Goal: Task Accomplishment & Management: Complete application form

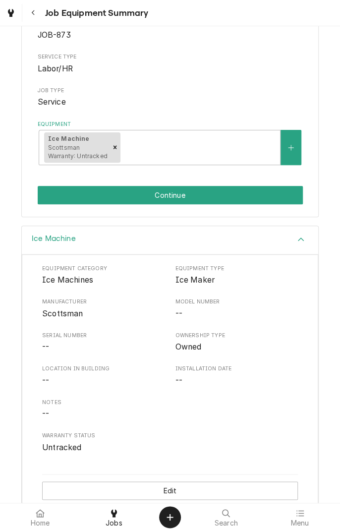
scroll to position [119, 0]
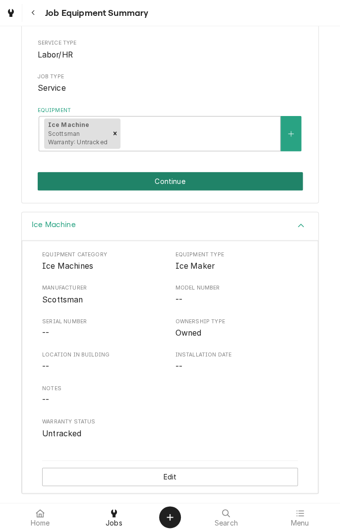
click at [243, 189] on button "Continue" at bounding box center [170, 181] width 265 height 18
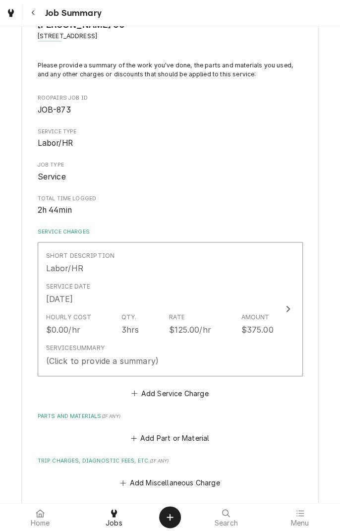
scroll to position [44, 0]
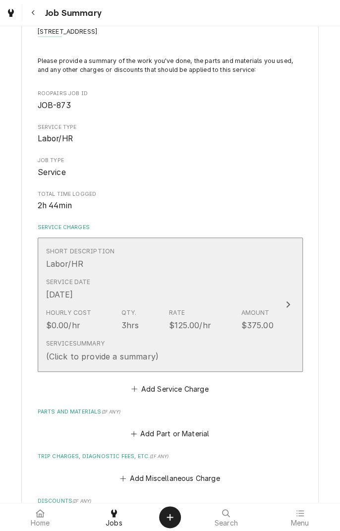
click at [204, 267] on div "Short Description Labor/HR" at bounding box center [160, 258] width 228 height 31
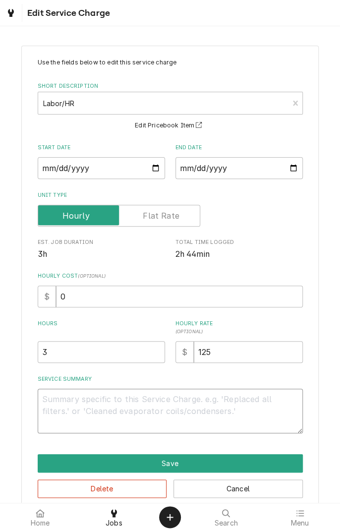
click at [199, 403] on textarea "Service Summary" at bounding box center [170, 411] width 265 height 45
type textarea "x"
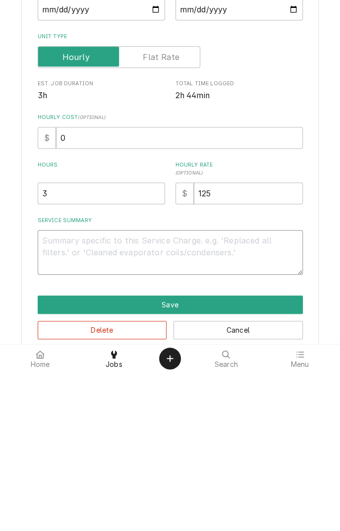
type textarea "R"
type textarea "x"
type textarea "Re"
type textarea "x"
type textarea "Rem"
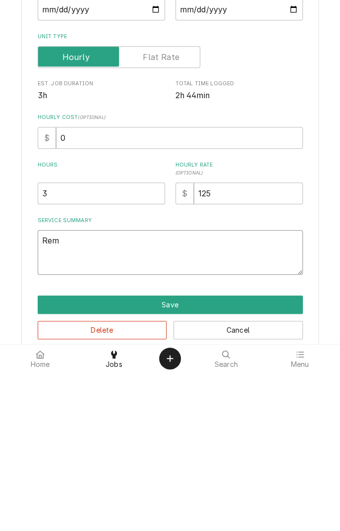
type textarea "x"
type textarea "Remo"
type textarea "x"
type textarea "Removed"
type textarea "x"
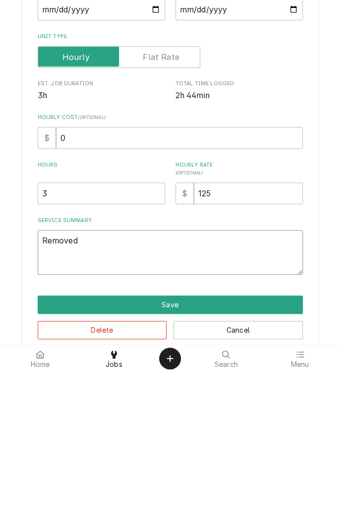
type textarea "Removed o"
type textarea "x"
type textarea "Removed ol"
type textarea "x"
type textarea "Removed old"
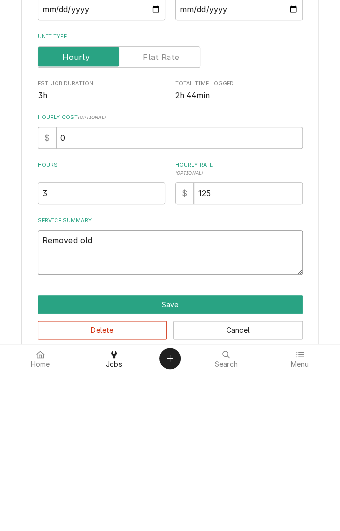
type textarea "x"
type textarea "Removed old"
type textarea "x"
type textarea "Removed old f"
type textarea "x"
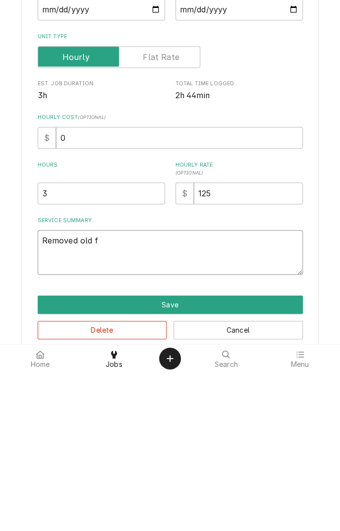
type textarea "Removed old fi"
type textarea "x"
type textarea "Removed old fil"
type textarea "x"
type textarea "Removed old filt"
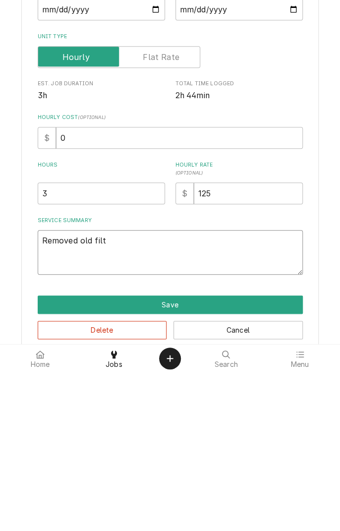
type textarea "x"
type textarea "Removed old filter"
type textarea "x"
type textarea "Removed old filter h"
type textarea "x"
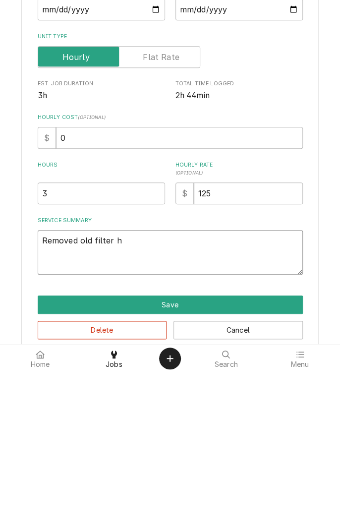
type textarea "Removed old filter ho"
type textarea "x"
type textarea "Removed old filter hou"
type textarea "x"
type textarea "Removed old filter hous"
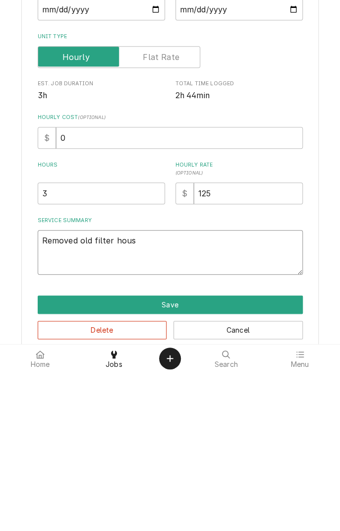
type textarea "x"
type textarea "Removed old filter housi"
type textarea "x"
type textarea "Removed old filter housin"
type textarea "x"
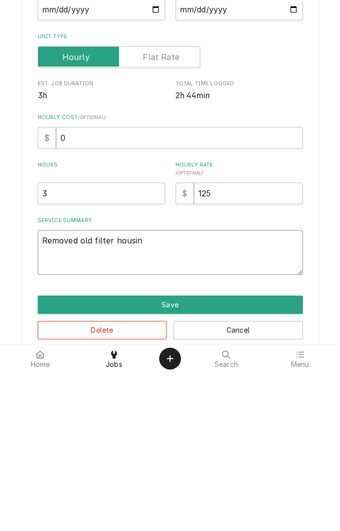
type textarea "Removed old filter housings"
type textarea "x"
type textarea "Removed old filter housings a"
type textarea "x"
type textarea "Removed old filter housings an"
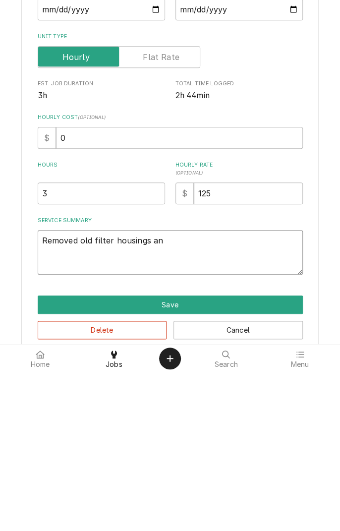
type textarea "x"
type textarea "Removed old filter housings and"
type textarea "x"
type textarea "Removed old filter housings and"
type textarea "x"
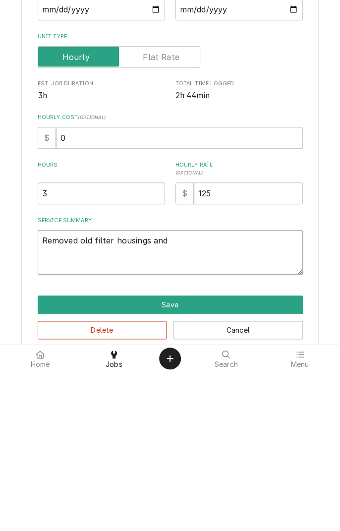
type textarea "Removed old filter housings and i"
type textarea "x"
type textarea "Removed old filter housings and in"
type textarea "x"
type textarea "Removed old filter housings and ins"
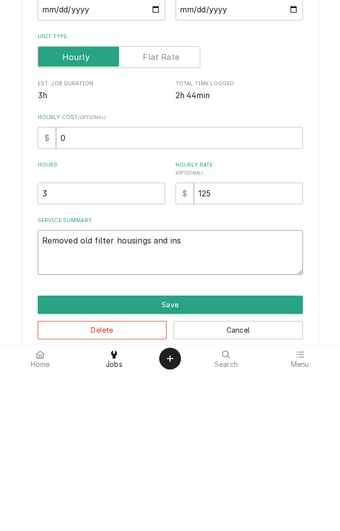
type textarea "x"
type textarea "Removed old filter housings and installed"
type textarea "x"
type textarea "Removed old filter housings and installed 3"
type textarea "x"
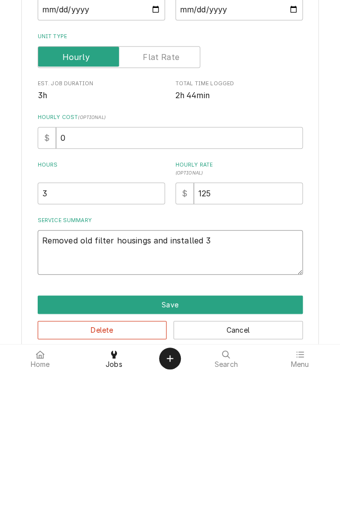
type textarea "Removed old filter housings and installed 3"
type textarea "x"
type textarea "Removed old filter housings and installed 3 n"
type textarea "x"
type textarea "Removed old filter housings and installed 3 ne"
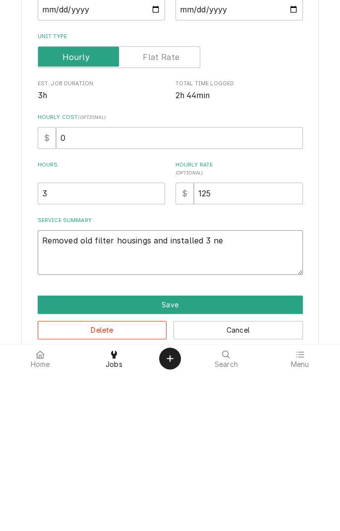
type textarea "x"
type textarea "Removed old filter housings and installed 3 new"
type textarea "x"
type textarea "Removed old filter housings and installed 3 new"
type textarea "x"
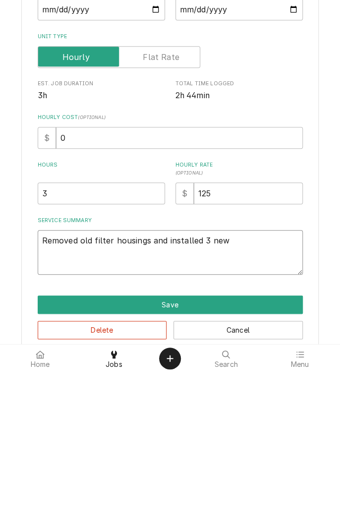
type textarea "Removed old filter housings and installed 3 new a"
type textarea "x"
type textarea "Removed old filter housings and installed 3 new an"
type textarea "x"
type textarea "Removed old filter housings and installed 3 new an"
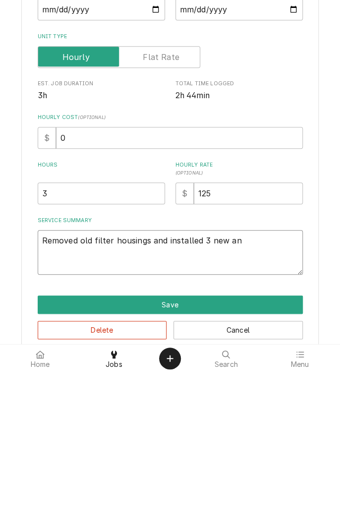
type textarea "x"
type textarea "Removed old filter housings and installed 3 new an"
type textarea "x"
type textarea "Removed old filter housings and installed 3 new a"
type textarea "x"
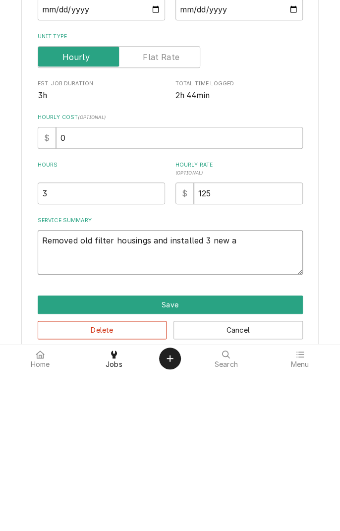
type textarea "Removed old filter housings and installed 3 new"
type textarea "x"
type textarea "Removed old filter housings and installed 3 new r"
type textarea "x"
type textarea "Removed old filter housings and installed 3 new ra"
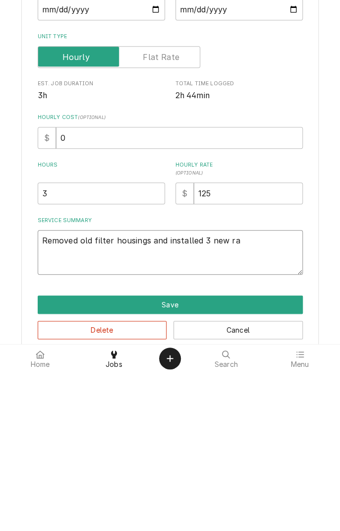
type textarea "x"
type textarea "Removed old filter housings and installed 3 new ran"
type textarea "x"
type textarea "Removed old filter housings and installed 3 new ran cleaning"
type textarea "x"
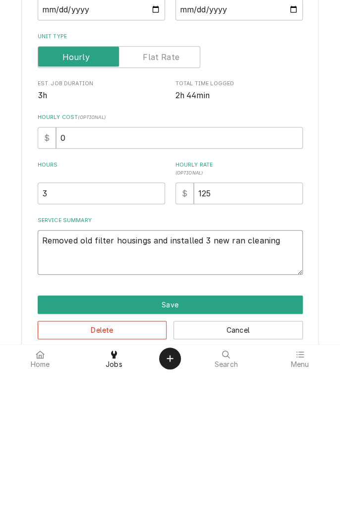
type textarea "Removed old filter housings and installed 3 new ran cleaning cycle"
type textarea "x"
type textarea "Removed old filter housings and installed 3 new ran cleaning cycle and"
type textarea "x"
type textarea "Removed old filter housings and installed 3 new ran cleaning cycle and s"
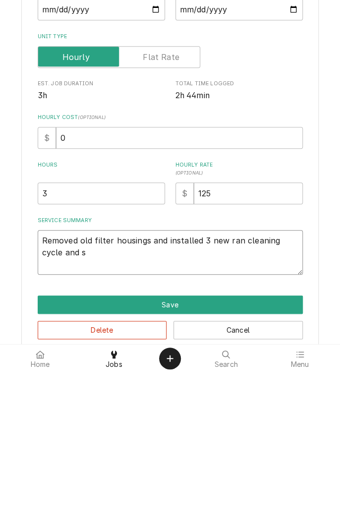
type textarea "x"
type textarea "Removed old filter housings and installed 3 new ran cleaning cycle and sn"
type textarea "x"
type textarea "Removed old filter housings and installed 3 new ran cleaning cycle and s"
type textarea "x"
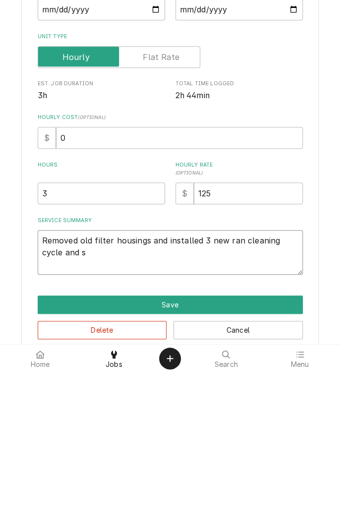
type textarea "Removed old filter housings and installed 3 new ran cleaning cycle and sa"
type textarea "x"
type textarea "Removed old filter housings and installed 3 new ran cleaning cycle and san"
type textarea "x"
type textarea "Removed old filter housings and installed 3 new ran cleaning cycle and sanitize"
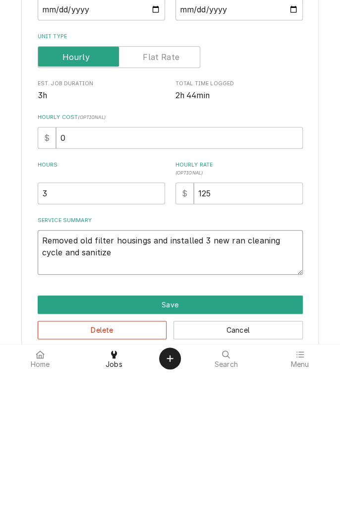
type textarea "x"
type textarea "Removed old filter housings and installed 3 new ran cleaning cycle and sanitize…"
type textarea "x"
type textarea "Removed old filter housings and installed 3 new ran cleaning cycle and sanitize"
type textarea "x"
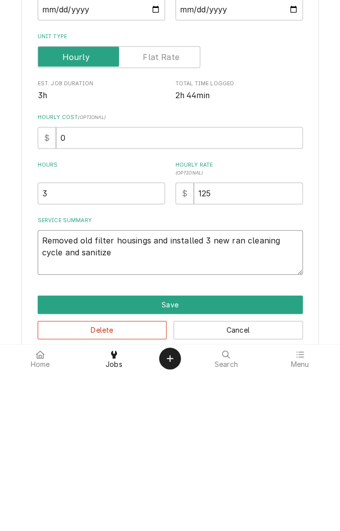
type textarea "Removed old filter housings and installed 3 new ran cleaning cycle and sanitize…"
type textarea "x"
type textarea "Removed old filter housings and installed 3 new ran cleaning cycle and sanitize…"
type textarea "x"
type textarea "Removed old filter housings and installed 3 new ran cleaning cycle and sanitize…"
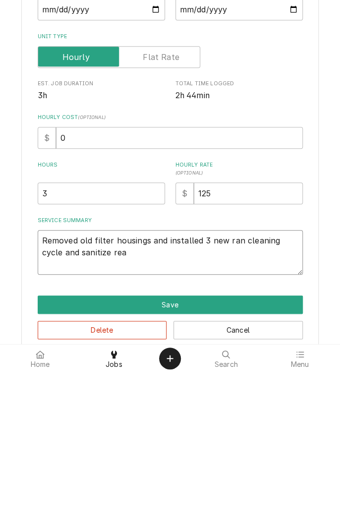
type textarea "x"
type textarea "Removed old filter housings and installed 3 new ran cleaning cycle and sanitize…"
type textarea "x"
type textarea "Removed old filter housings and installed 3 new ran cleaning cycle and sanitize…"
type textarea "x"
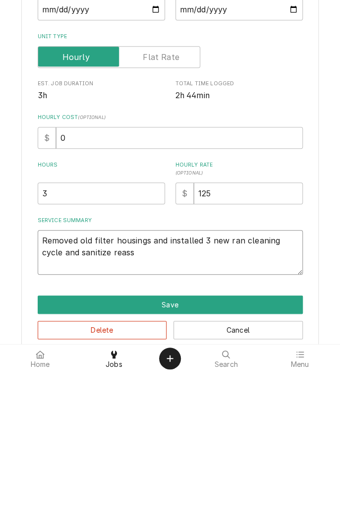
type textarea "Removed old filter housings and installed 3 new ran cleaning cycle and sanitize…"
type textarea "x"
type textarea "Removed old filter housings and installed 3 new ran cleaning cycle and sanitize…"
type textarea "x"
type textarea "Removed old filter housings and installed 3 new ran cleaning cycle and sanitize…"
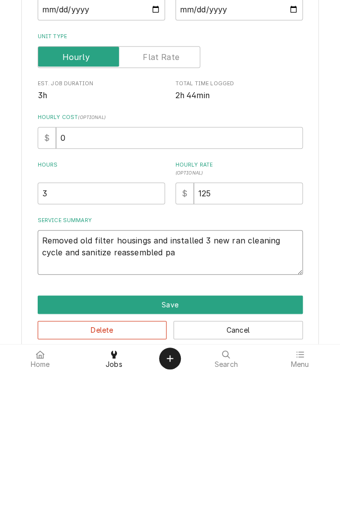
type textarea "x"
type textarea "Removed old filter housings and installed 3 new ran cleaning cycle and sanitize…"
type textarea "x"
type textarea "Removed old filter housings and installed 3 new ran cleaning cycle and sanitize…"
type textarea "x"
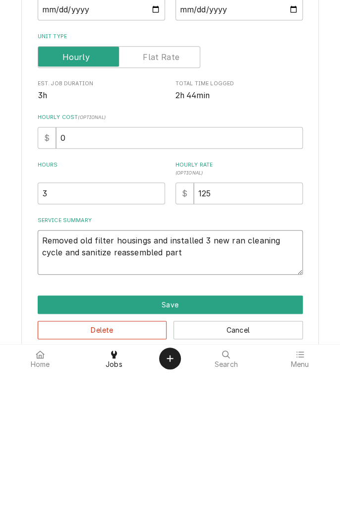
type textarea "Removed old filter housings and installed 3 new ran cleaning cycle and sanitize…"
type textarea "x"
type textarea "Removed old filter housings and installed 3 new ran cleaning cycle and sanitize…"
type textarea "x"
type textarea "Removed old filter housings and installed 3 new ran cleaning cycle and sanitize…"
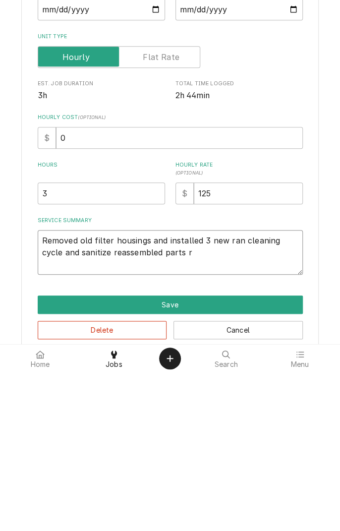
type textarea "x"
type textarea "Removed old filter housings and installed 3 new ran cleaning cycle and sanitize…"
type textarea "x"
type textarea "Removed old filter housings and installed 3 new ran cleaning cycle and sanitize…"
type textarea "x"
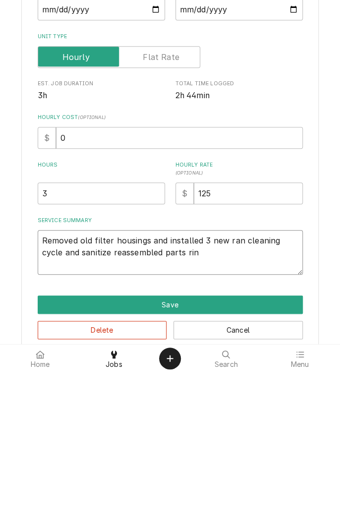
type textarea "Removed old filter housings and installed 3 new ran cleaning cycle and sanitize…"
type textarea "x"
type textarea "Removed old filter housings and installed 3 new ran cleaning cycle and sanitize…"
type textarea "x"
type textarea "Removed old filter housings and installed 3 new ran cleaning cycle and sanitize…"
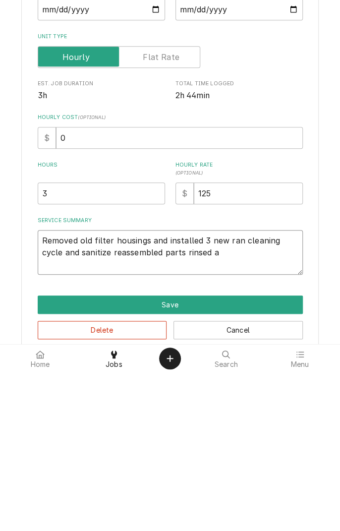
type textarea "x"
type textarea "Removed old filter housings and installed 3 new ran cleaning cycle and sanitize…"
type textarea "x"
type textarea "Removed old filter housings and installed 3 new ran cleaning cycle and sanitize…"
type textarea "x"
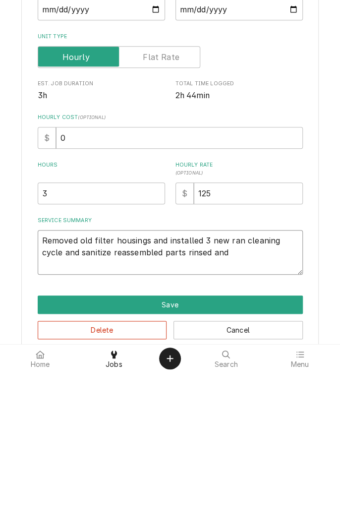
type textarea "Removed old filter housings and installed 3 new ran cleaning cycle and sanitize…"
type textarea "x"
type textarea "Removed old filter housings and installed 3 new ran cleaning cycle and sanitize…"
type textarea "x"
type textarea "Removed old filter housings and installed 3 new ran cleaning cycle and sanitize…"
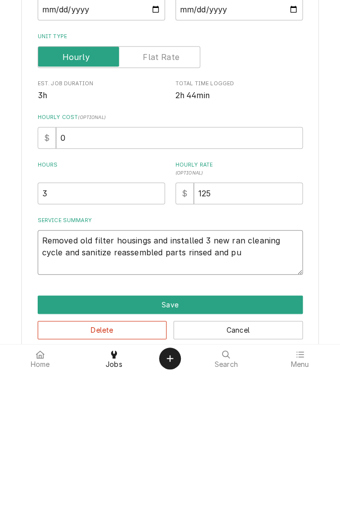
type textarea "x"
type textarea "Removed old filter housings and installed 3 new ran cleaning cycle and sanitize…"
type textarea "x"
type textarea "Removed old filter housings and installed 3 new ran cleaning cycle and sanitize…"
type textarea "x"
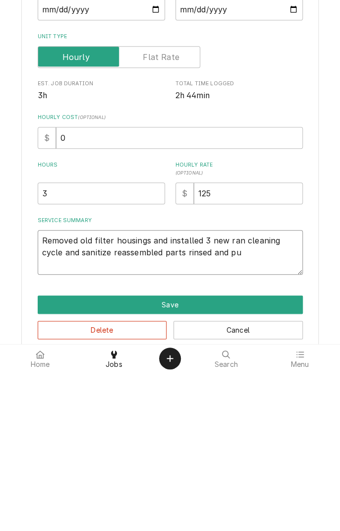
type textarea "Removed old filter housings and installed 3 new ran cleaning cycle and sanitize…"
type textarea "x"
type textarea "Removed old filter housings and installed 3 new ran cleaning cycle and sanitize…"
type textarea "x"
type textarea "Removed old filter housings and installed 3 new ran cleaning cycle and sanitize…"
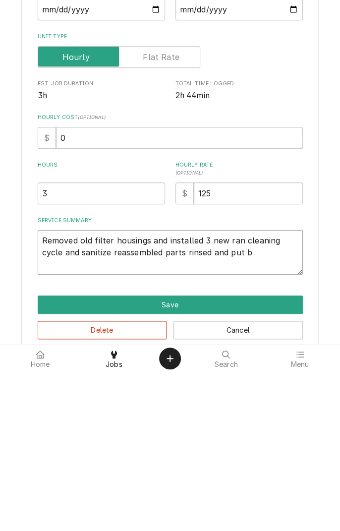
type textarea "x"
type textarea "Removed old filter housings and installed 3 new ran cleaning cycle and sanitize…"
type textarea "x"
type textarea "Removed old filter housings and installed 3 new ran cleaning cycle and sanitize…"
type textarea "x"
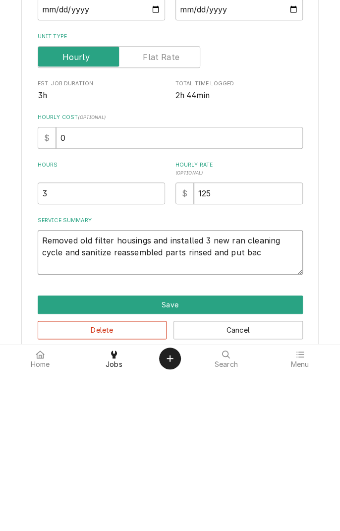
type textarea "Removed old filter housings and installed 3 new ran cleaning cycle and sanitize…"
type textarea "x"
type textarea "Removed old filter housings and installed 3 new ran cleaning cycle and sanitize…"
type textarea "x"
type textarea "Removed old filter housings and installed 3 new ran cleaning cycle and sanitize…"
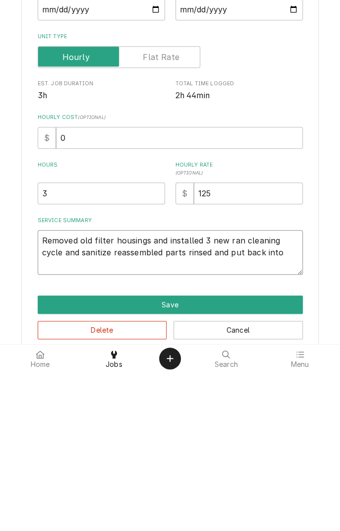
type textarea "x"
type textarea "Removed old filter housings and installed 3 new ran cleaning cycle and sanitize…"
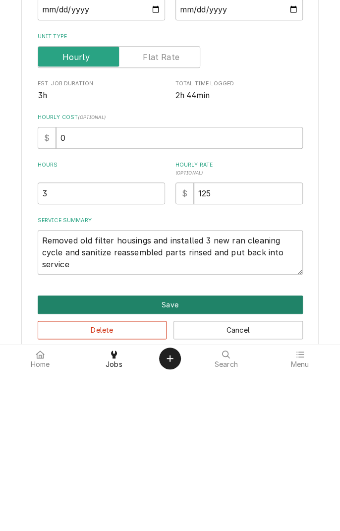
click at [244, 463] on button "Save" at bounding box center [170, 464] width 265 height 18
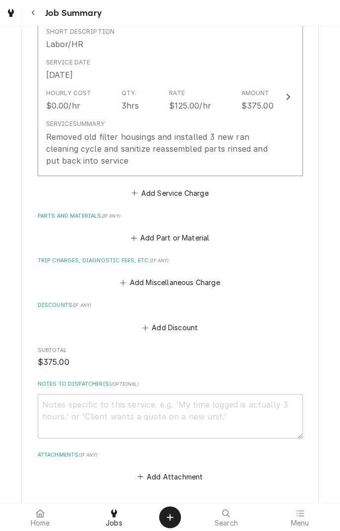
scroll to position [397, 0]
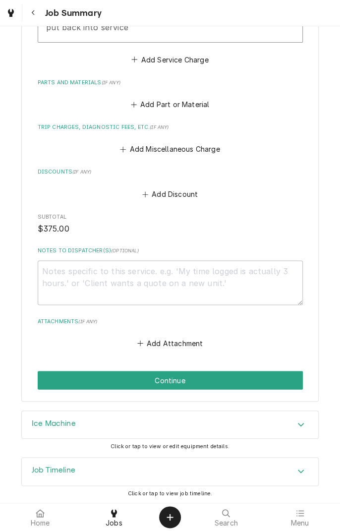
click at [249, 380] on button "Continue" at bounding box center [170, 380] width 265 height 18
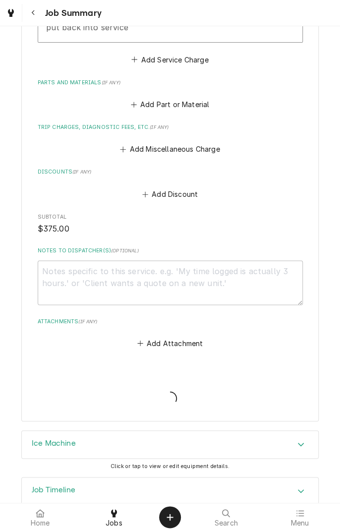
type textarea "x"
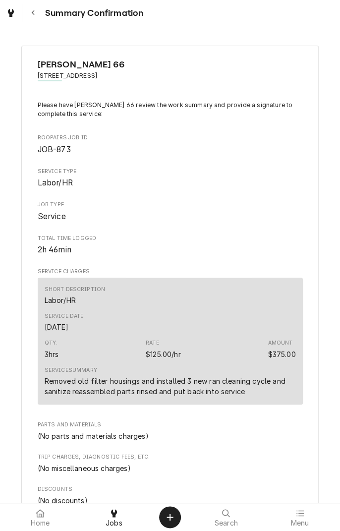
click at [36, 16] on div "Navigate back" at bounding box center [33, 13] width 10 height 10
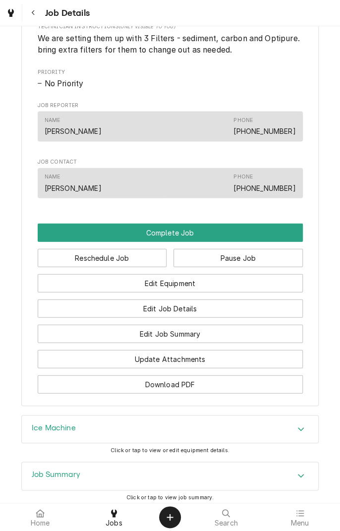
scroll to position [622, 0]
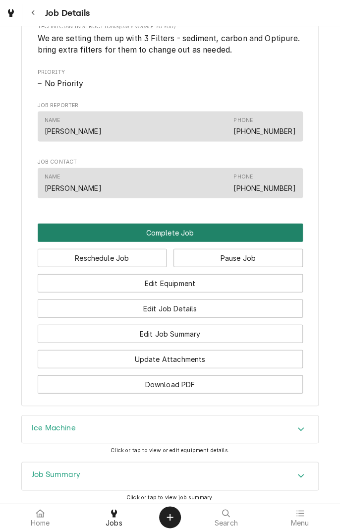
click at [228, 242] on button "Complete Job" at bounding box center [170, 233] width 265 height 18
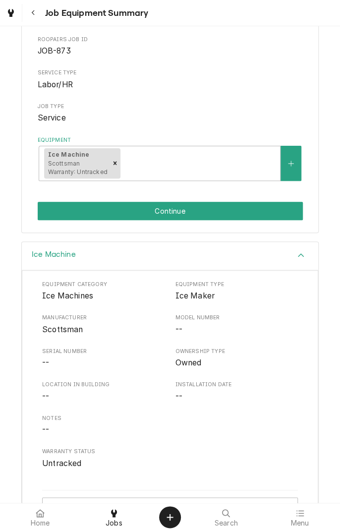
scroll to position [119, 0]
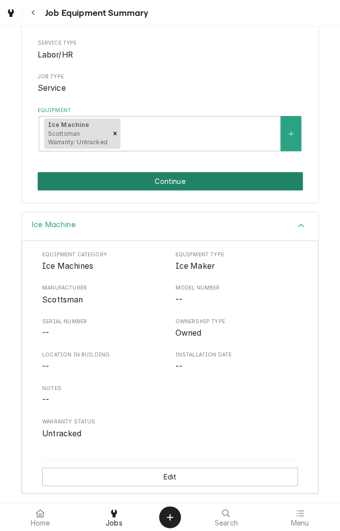
click at [256, 185] on button "Continue" at bounding box center [170, 181] width 265 height 18
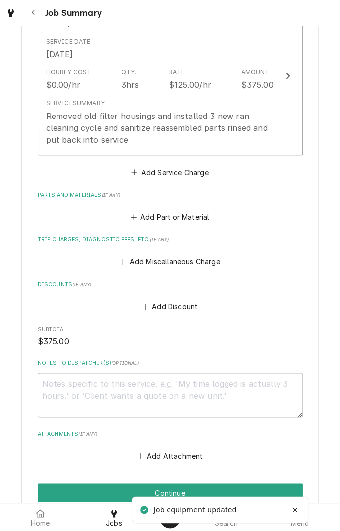
scroll to position [283, 0]
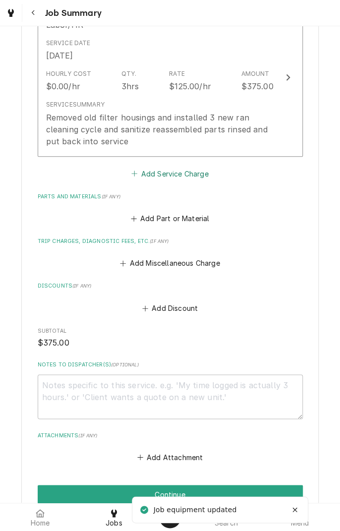
click at [201, 175] on button "Add Service Charge" at bounding box center [170, 174] width 80 height 14
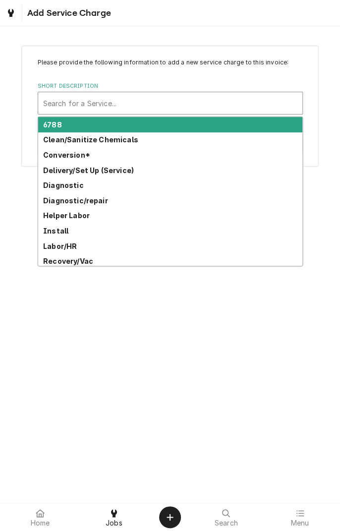
click at [125, 142] on strong "Clean/Sanitize Chemicals" at bounding box center [90, 139] width 95 height 8
type textarea "x"
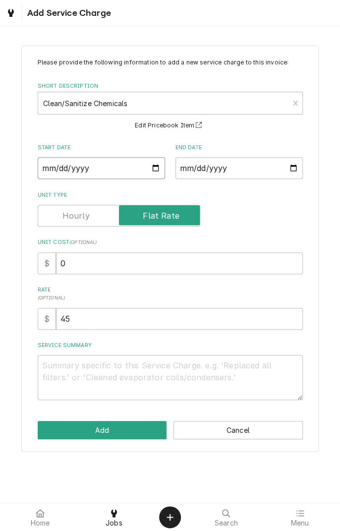
click at [148, 173] on input "Start Date" at bounding box center [102, 168] width 128 height 22
type input "2025-08-28"
type textarea "x"
click at [243, 169] on input "End Date" at bounding box center [240, 168] width 128 height 22
type input "2025-08-28"
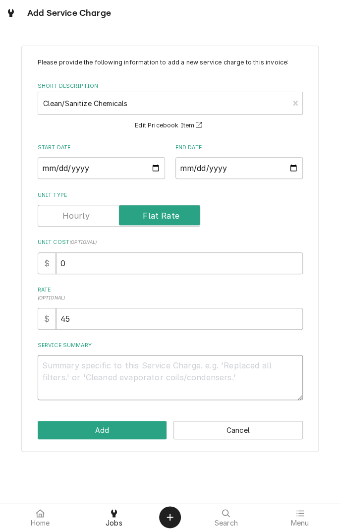
click at [202, 376] on textarea "Service Summary" at bounding box center [170, 377] width 265 height 45
type textarea "x"
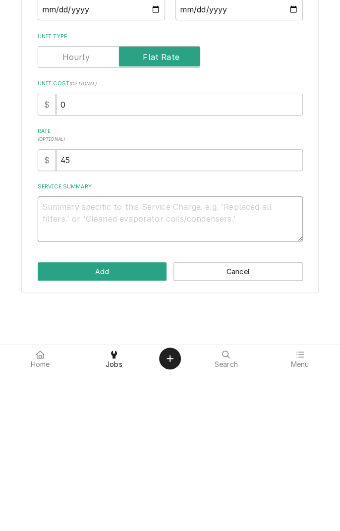
type textarea "C"
type textarea "x"
type textarea "Cl"
type textarea "x"
type textarea "Clean"
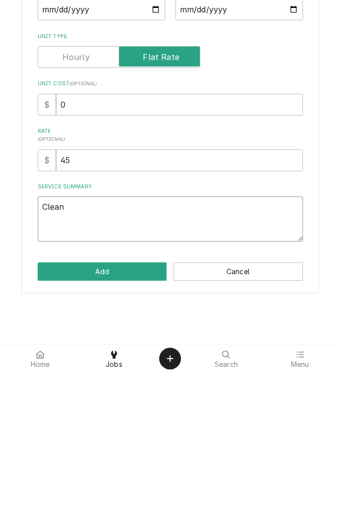
type textarea "x"
type textarea "Clean and"
type textarea "x"
type textarea "Clean and sanitize"
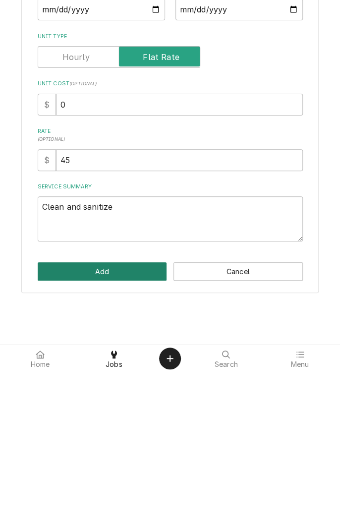
click at [132, 430] on button "Add" at bounding box center [103, 430] width 130 height 18
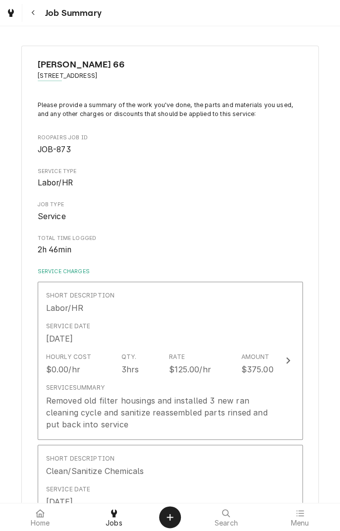
scroll to position [283, 0]
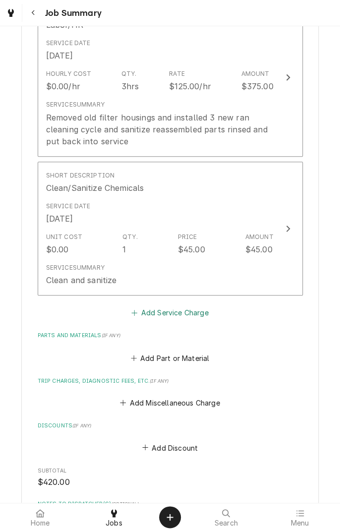
click at [181, 314] on button "Add Service Charge" at bounding box center [170, 313] width 80 height 14
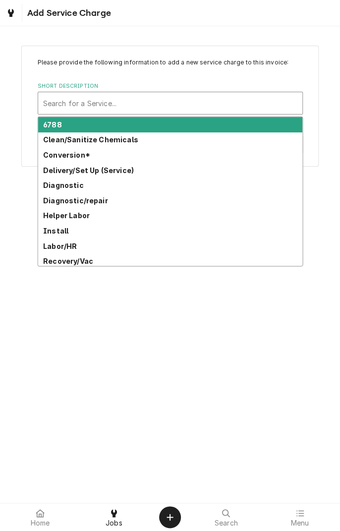
type textarea "x"
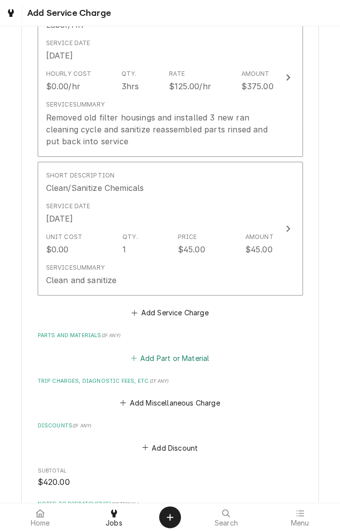
click at [193, 353] on button "Add Part or Material" at bounding box center [170, 358] width 82 height 14
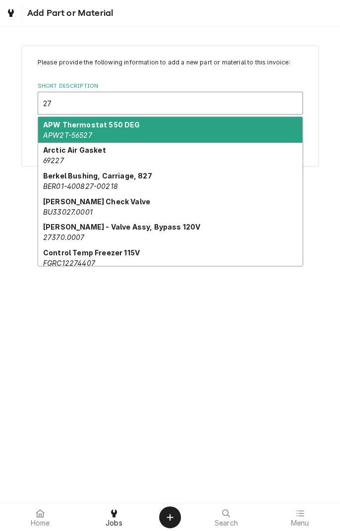
type input "2"
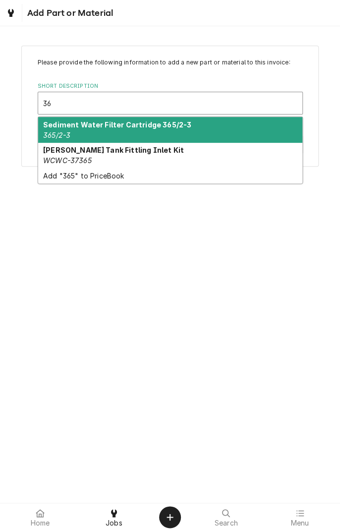
type input "3"
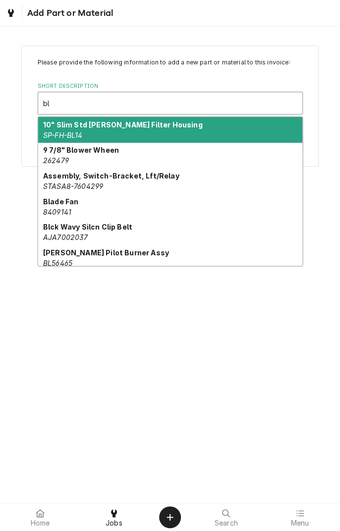
click at [141, 133] on div "10" Slim Std Walter Filter Housing SP-FH-BL14" at bounding box center [170, 130] width 264 height 26
type input "bl"
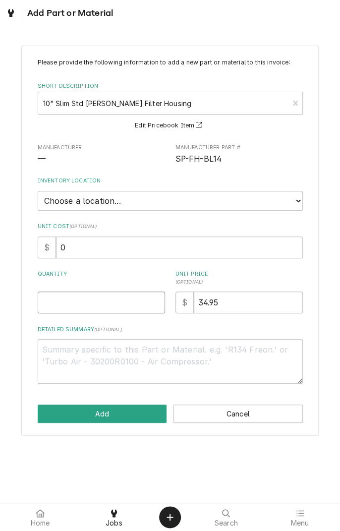
click at [94, 301] on input "Quantity" at bounding box center [102, 303] width 128 height 22
type textarea "x"
type input "2"
type textarea "x"
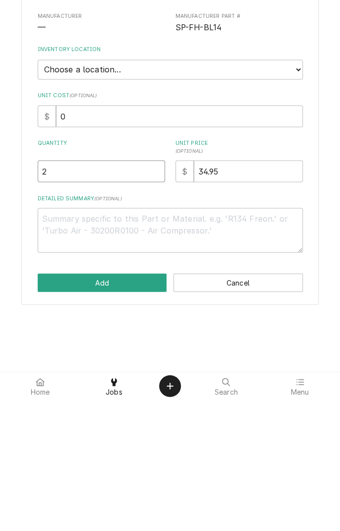
type input "2"
click at [177, 363] on textarea "Detailed Summary ( optional )" at bounding box center [170, 361] width 265 height 45
type textarea "x"
type textarea "F"
type textarea "x"
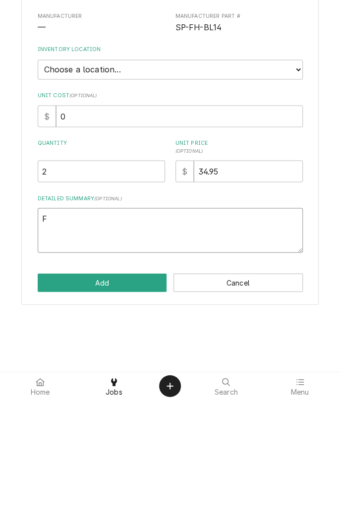
type textarea "Fi"
type textarea "x"
type textarea "Fil"
type textarea "x"
type textarea "Filter"
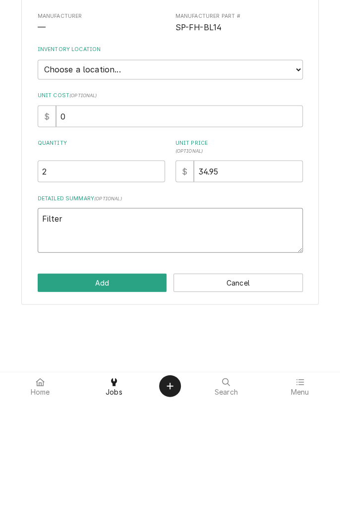
type textarea "x"
type textarea "Filter housings"
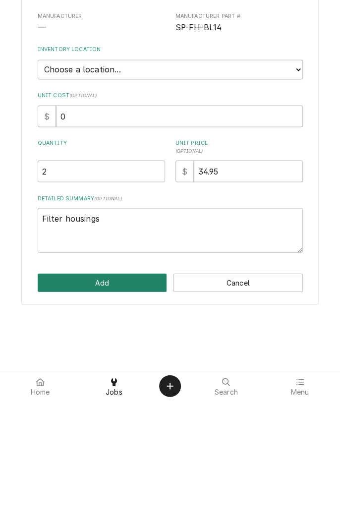
click at [125, 416] on button "Add" at bounding box center [103, 414] width 130 height 18
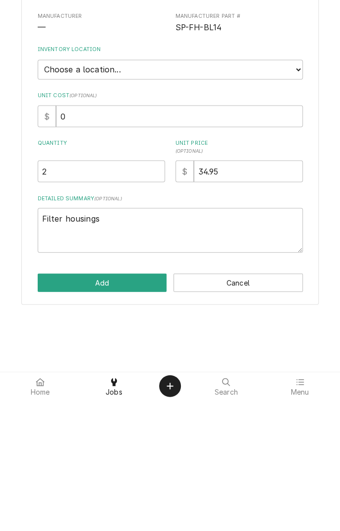
type textarea "x"
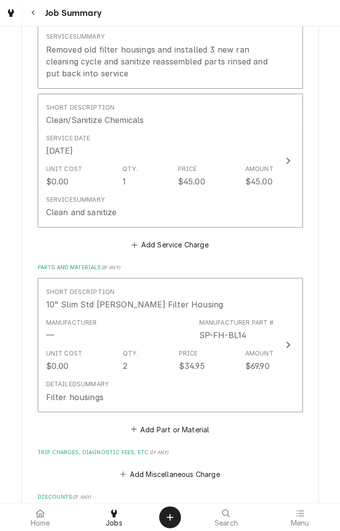
scroll to position [367, 0]
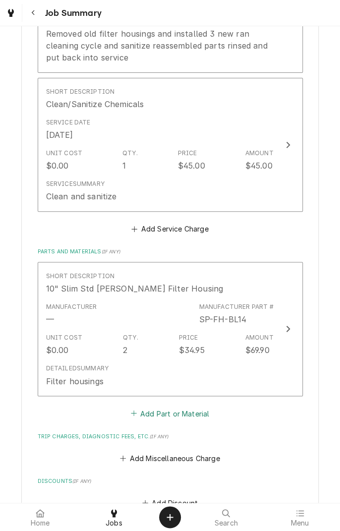
click at [182, 414] on button "Add Part or Material" at bounding box center [170, 413] width 82 height 14
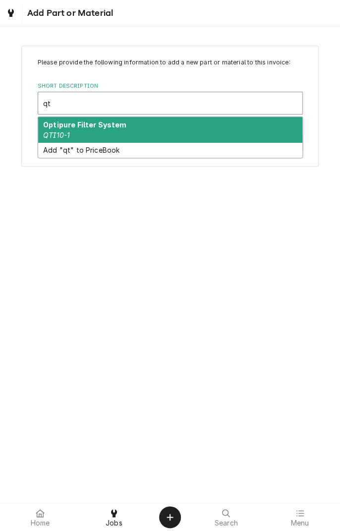
click at [146, 133] on div "Optipure Filter System QTI10-1" at bounding box center [170, 130] width 264 height 26
type input "qt"
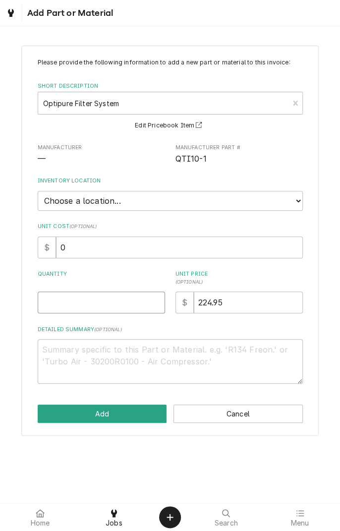
click at [119, 300] on input "Quantity" at bounding box center [102, 303] width 128 height 22
type textarea "x"
type input "1"
type textarea "x"
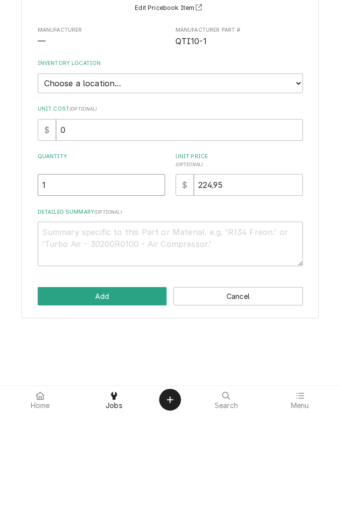
type input "1"
click at [190, 352] on textarea "Detailed Summary ( optional )" at bounding box center [170, 361] width 265 height 45
type textarea "x"
type textarea "F"
type textarea "x"
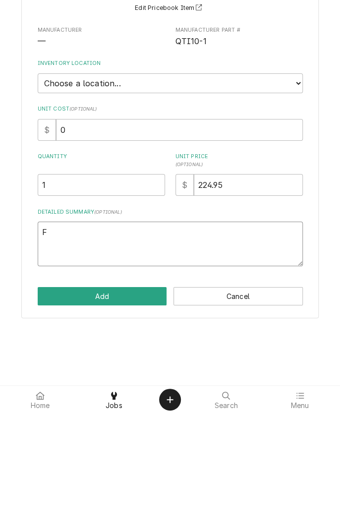
type textarea "Fi"
type textarea "x"
type textarea "Fil"
type textarea "x"
type textarea "Filter"
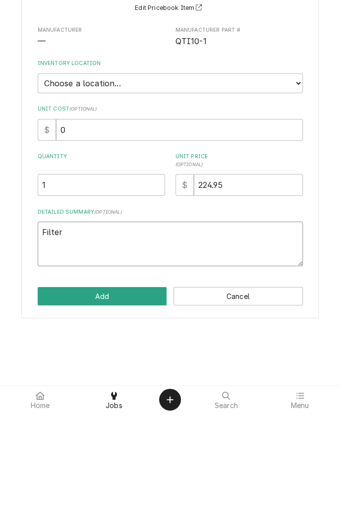
type textarea "x"
type textarea "Filter s"
type textarea "x"
type textarea "Filter sy"
type textarea "x"
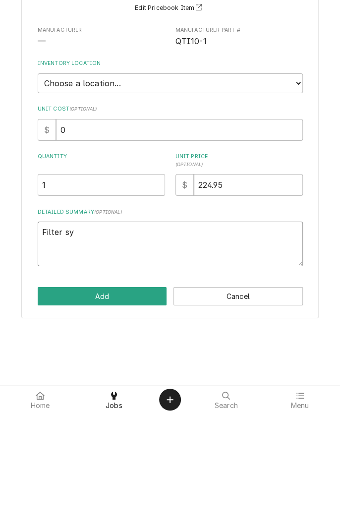
type textarea "Filter system"
click at [137, 409] on button "Add" at bounding box center [103, 414] width 130 height 18
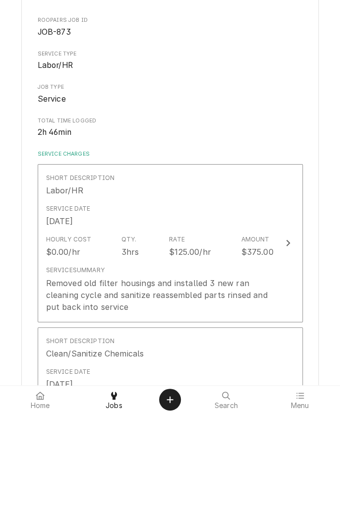
type textarea "x"
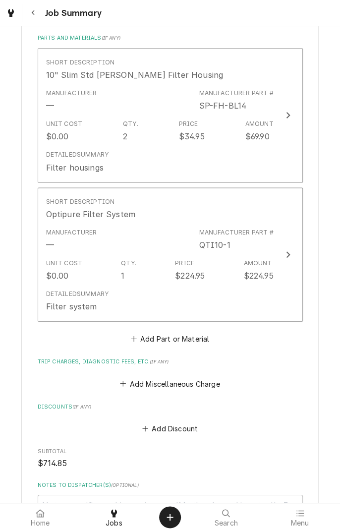
scroll to position [584, 0]
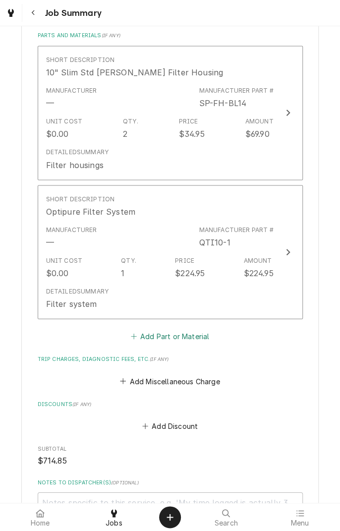
click at [196, 337] on button "Add Part or Material" at bounding box center [170, 336] width 82 height 14
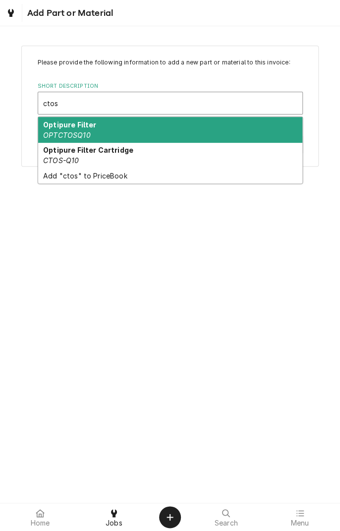
click at [130, 155] on div "Optipure Filter Cartridge CTOS-Q10" at bounding box center [170, 156] width 264 height 26
type input "ctos"
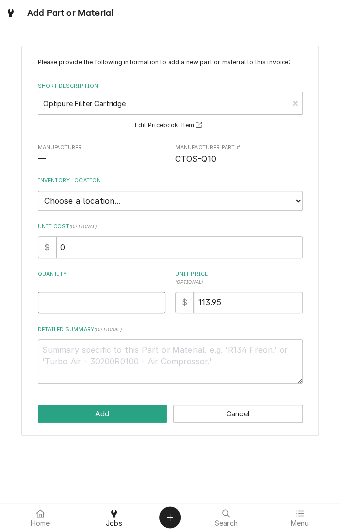
click at [119, 301] on input "Quantity" at bounding box center [102, 303] width 128 height 22
type textarea "x"
type input "1"
type textarea "x"
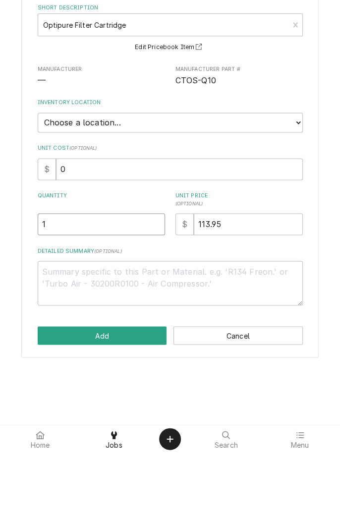
type input "1"
click at [163, 354] on textarea "Detailed Summary ( optional )" at bounding box center [170, 361] width 265 height 45
type textarea "x"
type textarea "E"
type textarea "x"
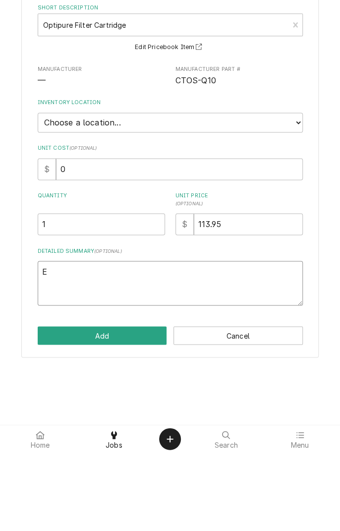
type textarea "Ex"
type textarea "x"
type textarea "Ext"
type textarea "x"
type textarea "Extra"
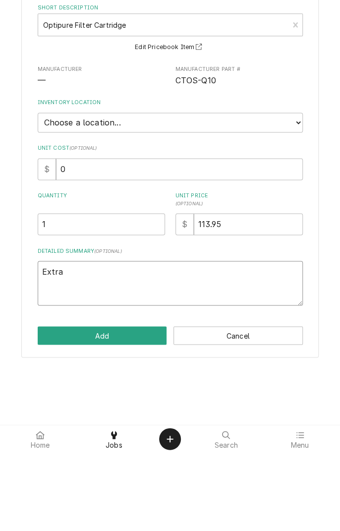
type textarea "x"
type textarea "Extra f"
type textarea "x"
type textarea "Extra fi"
type textarea "x"
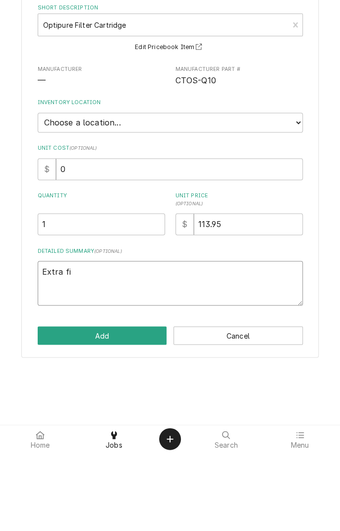
type textarea "Extra fil"
type textarea "x"
type textarea "Extra filter"
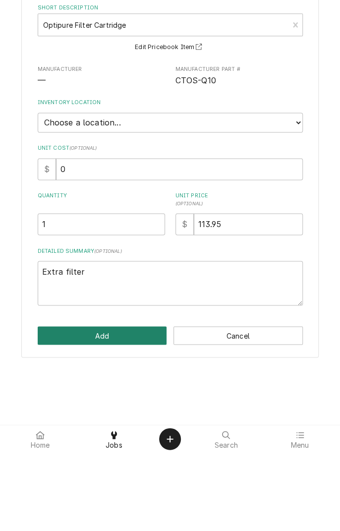
click at [133, 412] on button "Add" at bounding box center [103, 414] width 130 height 18
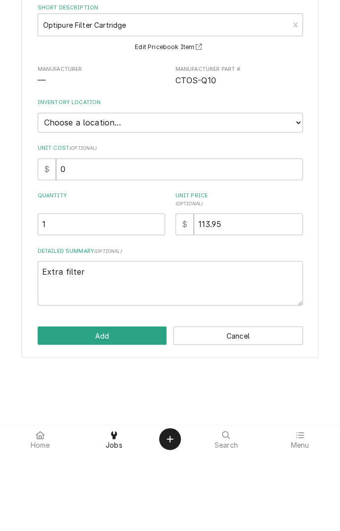
type textarea "x"
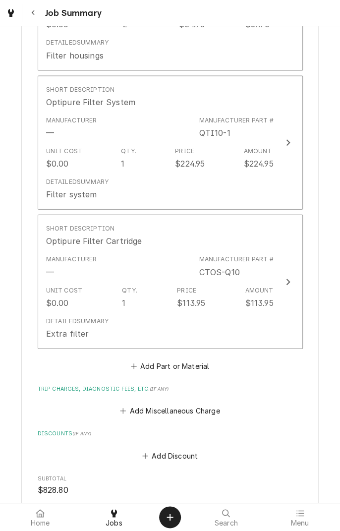
scroll to position [697, 0]
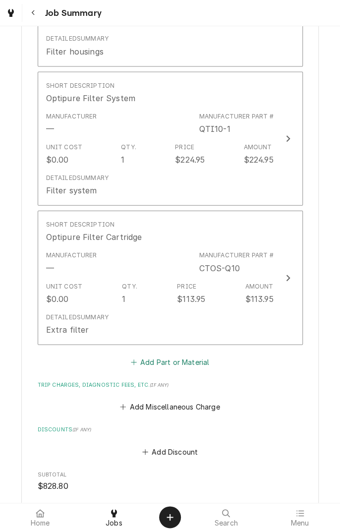
click at [189, 367] on button "Add Part or Material" at bounding box center [170, 363] width 82 height 14
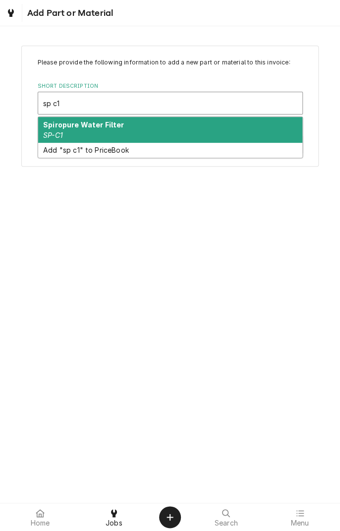
click at [195, 120] on div "Spiropure Water Filter SP-C1" at bounding box center [170, 130] width 264 height 26
type input "sp c1"
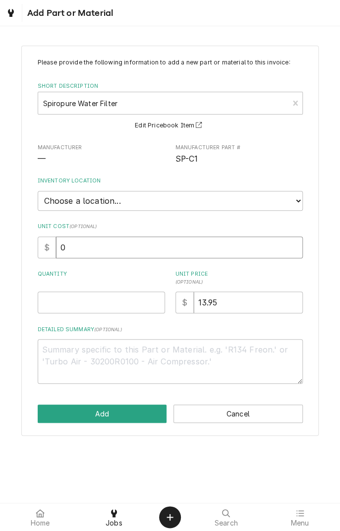
click at [124, 244] on input "0" at bounding box center [179, 248] width 247 height 22
click at [124, 299] on input "Quantity" at bounding box center [102, 303] width 128 height 22
type textarea "x"
type input "2"
type textarea "x"
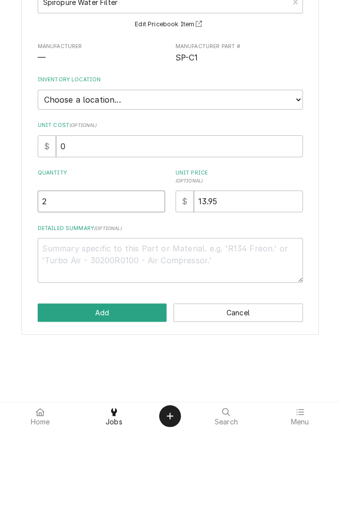
type input "2"
click at [235, 363] on textarea "Detailed Summary ( optional )" at bounding box center [170, 361] width 265 height 45
type textarea "x"
type textarea "C"
type textarea "x"
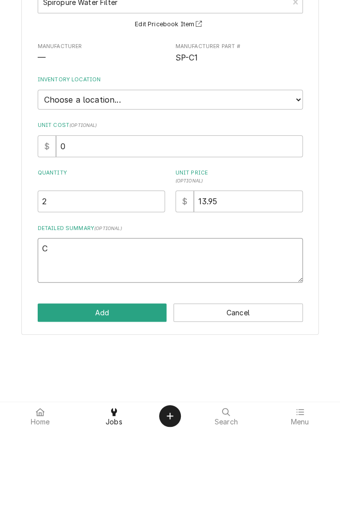
type textarea "Ca"
type textarea "x"
type textarea "Car"
type textarea "x"
type textarea "Carb"
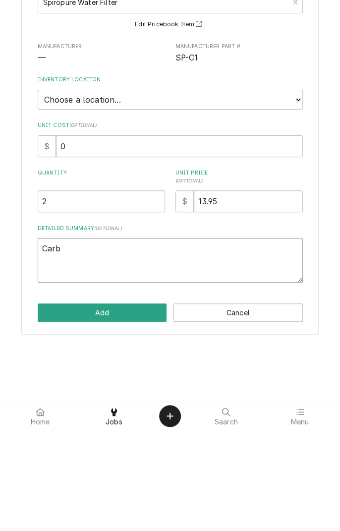
type textarea "x"
type textarea "Carbon"
type textarea "x"
type textarea "Carbon filters"
click at [134, 412] on button "Add" at bounding box center [103, 414] width 130 height 18
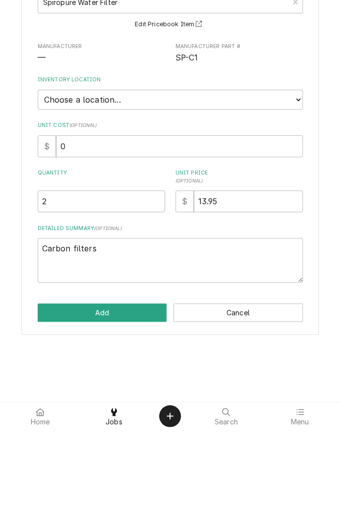
type textarea "x"
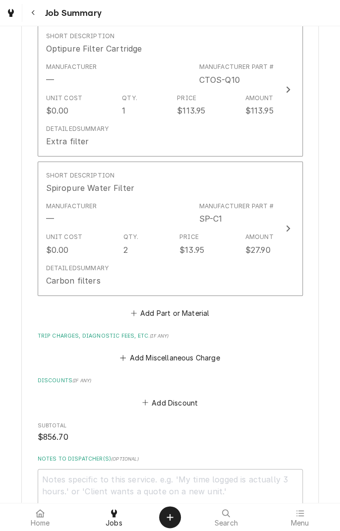
scroll to position [892, 0]
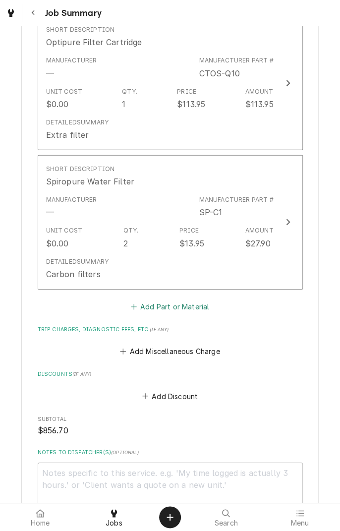
click at [195, 309] on button "Add Part or Material" at bounding box center [170, 307] width 82 height 14
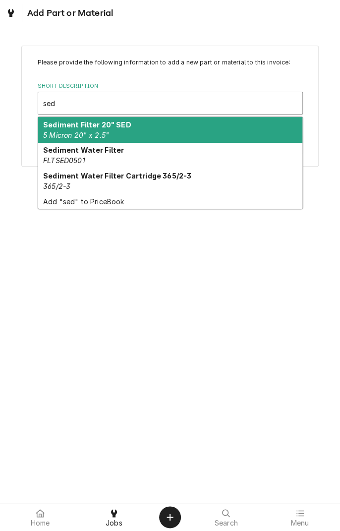
click at [121, 155] on div "Sediment Water Filter FLTSED0501" at bounding box center [170, 156] width 264 height 26
type input "sed"
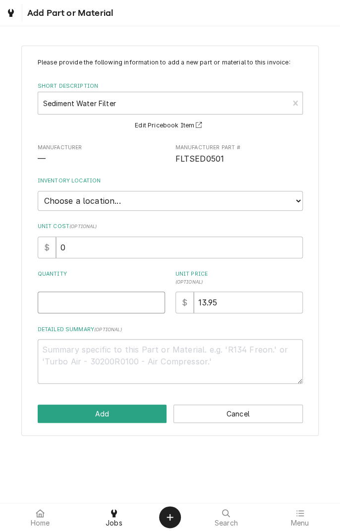
click at [114, 304] on input "Quantity" at bounding box center [102, 303] width 128 height 22
type textarea "x"
type input "2"
type textarea "x"
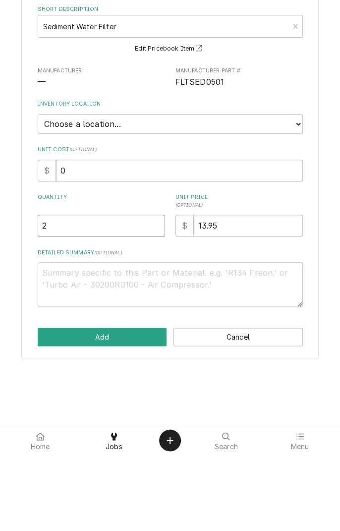
type input "2"
click at [174, 363] on textarea "Detailed Summary ( optional )" at bounding box center [170, 361] width 265 height 45
type textarea "x"
type textarea "S"
type textarea "x"
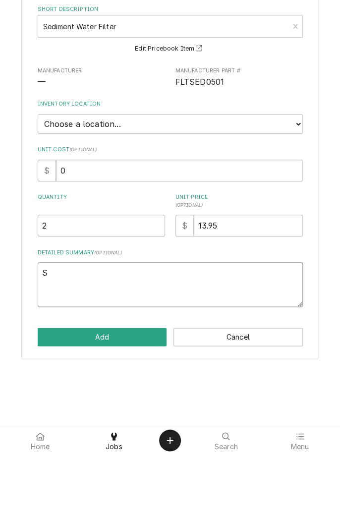
type textarea "Se"
type textarea "x"
type textarea "Sed"
type textarea "x"
type textarea "Sediment"
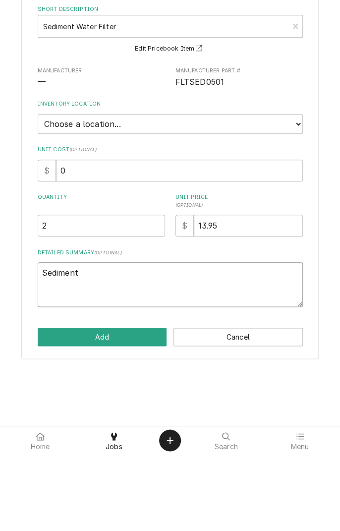
type textarea "x"
type textarea "Sediment filter"
type textarea "x"
type textarea "Sediment filter"
type textarea "x"
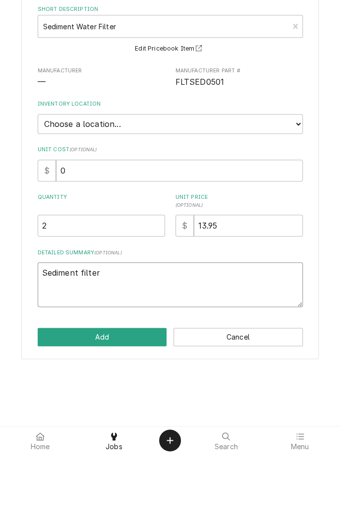
type textarea "Sediment filters"
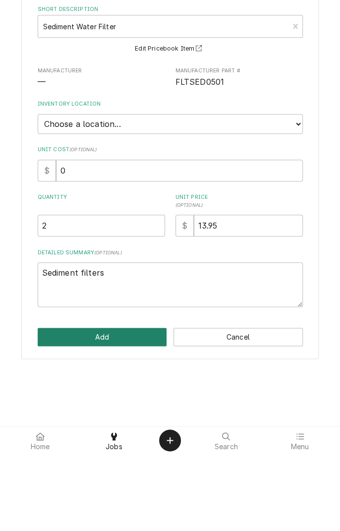
click at [127, 410] on button "Add" at bounding box center [103, 414] width 130 height 18
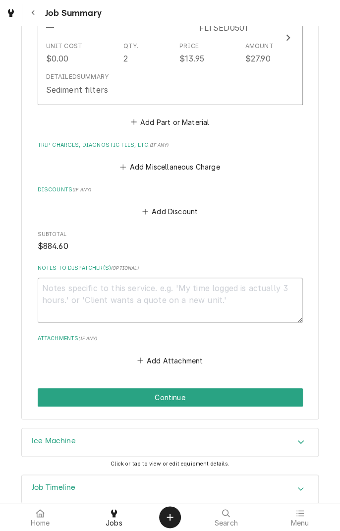
scroll to position [1234, 0]
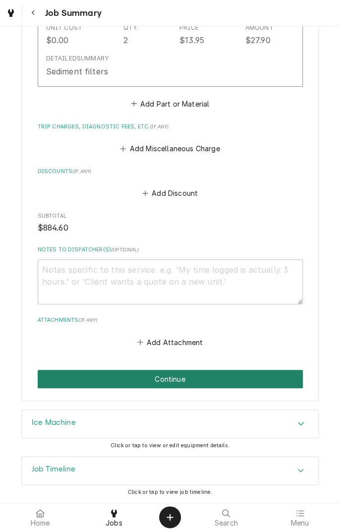
click at [250, 379] on button "Continue" at bounding box center [170, 379] width 265 height 18
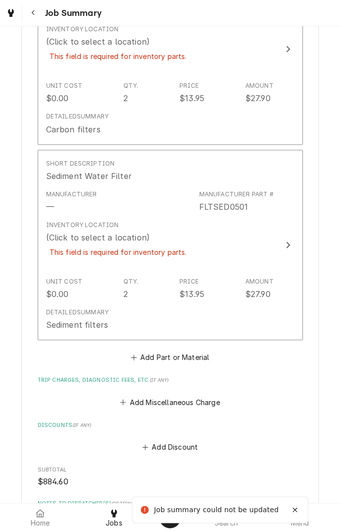
scroll to position [1295, 0]
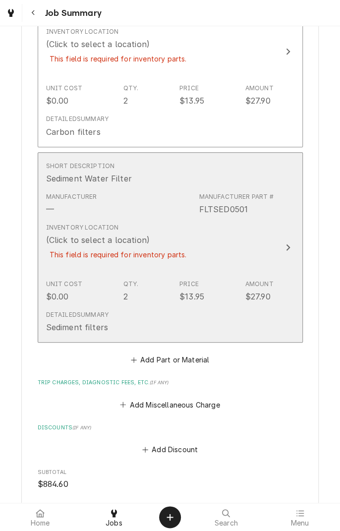
click at [136, 254] on div "This field is required for inventory parts." at bounding box center [118, 254] width 144 height 17
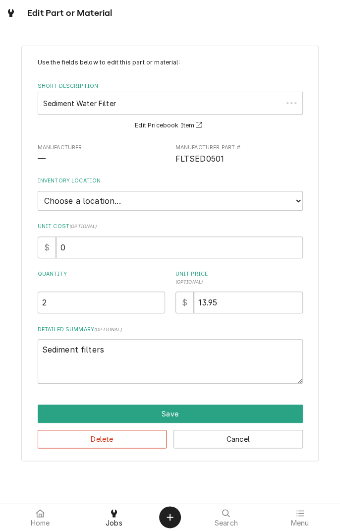
type textarea "x"
click at [155, 205] on select "Choose a location... Gino's Truck Jason's Truck Skips Service Warehouse" at bounding box center [170, 201] width 265 height 20
select select "172"
click at [38, 191] on select "Choose a location... Gino's Truck Jason's Truck Skips Service Warehouse" at bounding box center [170, 201] width 265 height 20
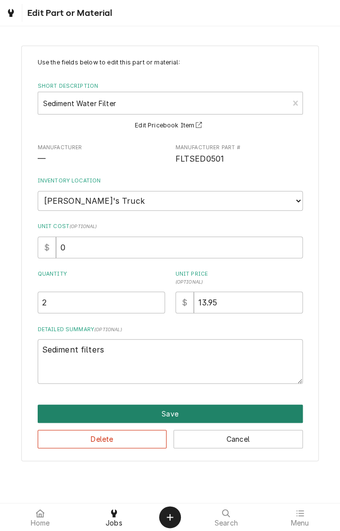
click at [200, 416] on button "Save" at bounding box center [170, 414] width 265 height 18
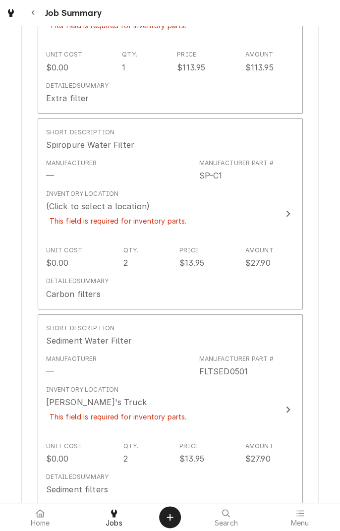
scroll to position [1132, 0]
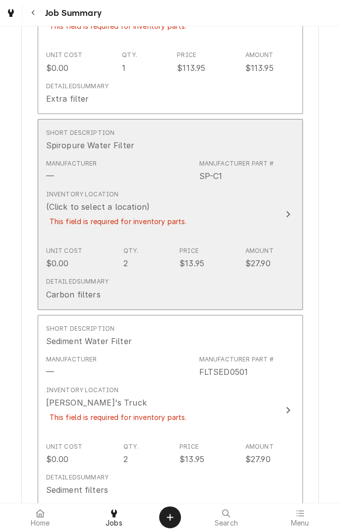
click at [126, 223] on div "This field is required for inventory parts." at bounding box center [118, 221] width 144 height 17
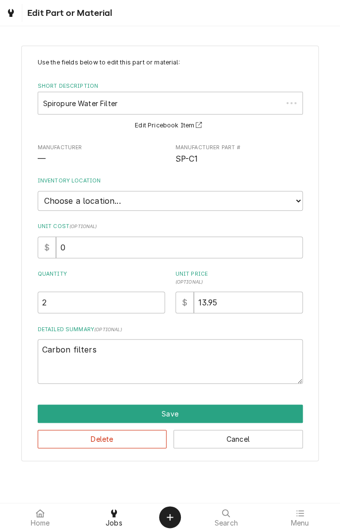
type textarea "x"
click at [160, 204] on select "Choose a location... Gino's Truck Jason's Truck Skips Service Warehouse" at bounding box center [170, 201] width 265 height 20
select select "172"
click at [38, 191] on select "Choose a location... Gino's Truck Jason's Truck Skips Service Warehouse" at bounding box center [170, 201] width 265 height 20
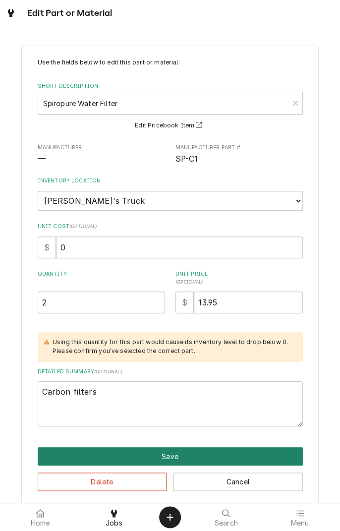
click at [187, 456] on button "Save" at bounding box center [170, 457] width 265 height 18
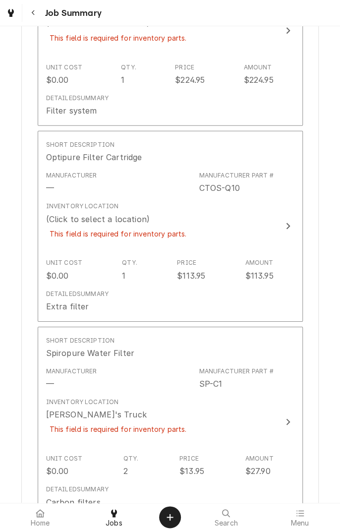
scroll to position [915, 0]
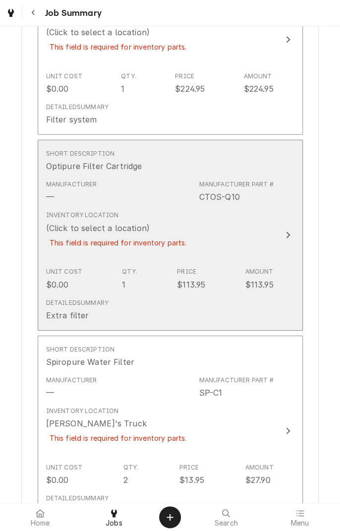
click at [122, 236] on div "This field is required for inventory parts." at bounding box center [118, 242] width 144 height 17
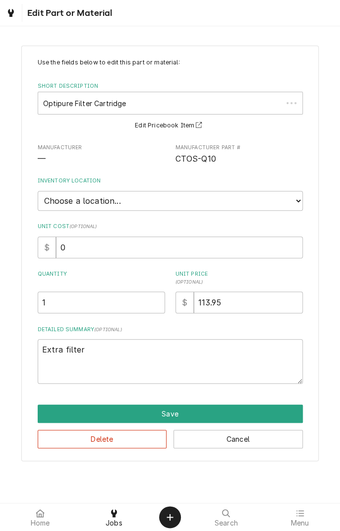
type textarea "x"
click at [146, 203] on select "Choose a location... Gino's Truck Jason's Truck Skips Service Warehouse" at bounding box center [170, 201] width 265 height 20
select select "172"
click at [38, 191] on select "Choose a location... Gino's Truck Jason's Truck Skips Service Warehouse" at bounding box center [170, 201] width 265 height 20
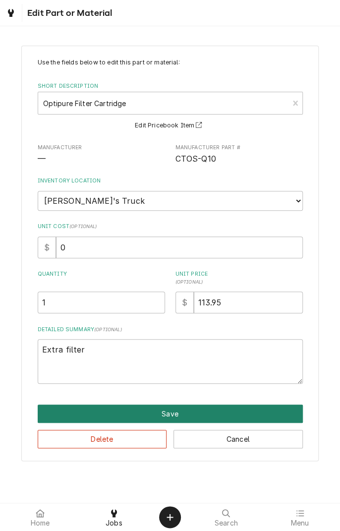
click at [195, 415] on button "Save" at bounding box center [170, 414] width 265 height 18
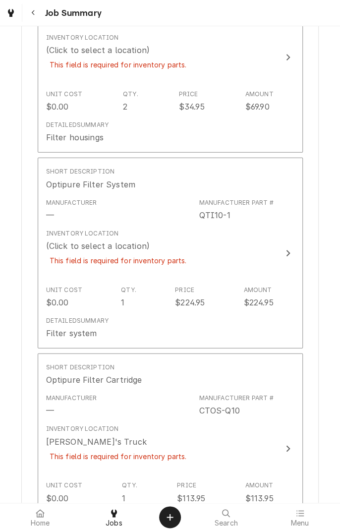
scroll to position [698, 0]
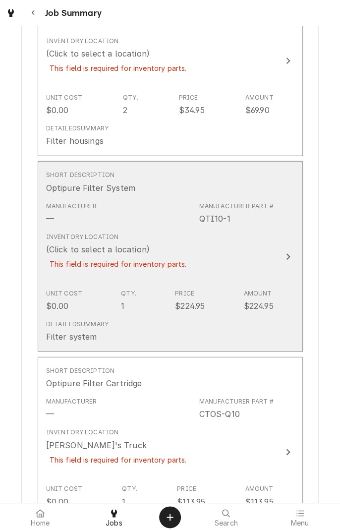
click at [128, 256] on div "This field is required for inventory parts." at bounding box center [118, 264] width 144 height 17
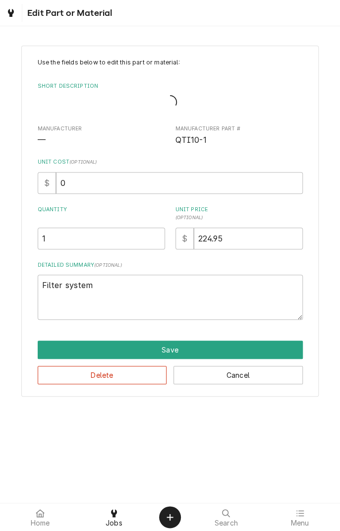
type textarea "x"
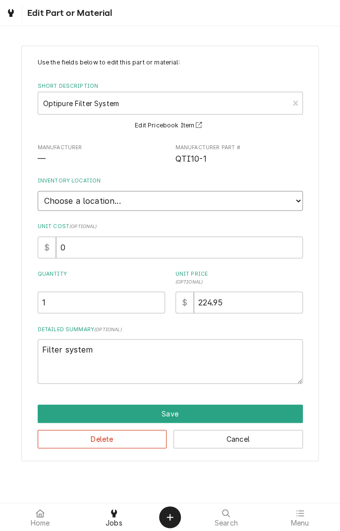
click at [156, 209] on select "Choose a location... Gino's Truck Jason's Truck Skips Service Warehouse" at bounding box center [170, 201] width 265 height 20
select select "172"
click at [38, 191] on select "Choose a location... Gino's Truck Jason's Truck Skips Service Warehouse" at bounding box center [170, 201] width 265 height 20
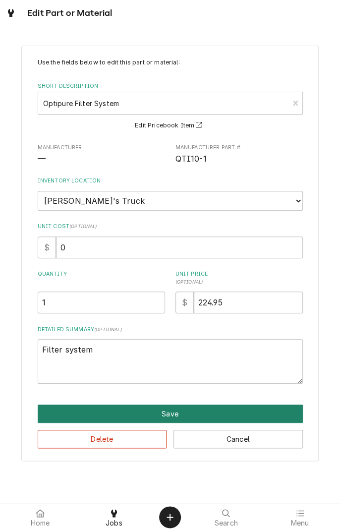
click at [235, 411] on button "Save" at bounding box center [170, 414] width 265 height 18
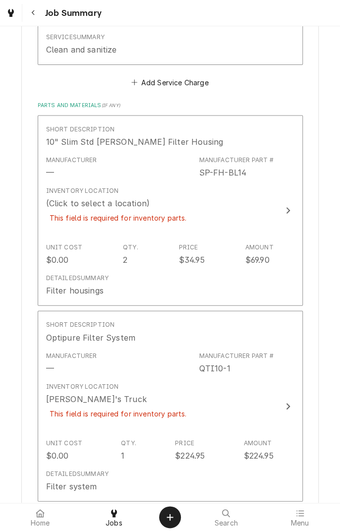
scroll to position [503, 0]
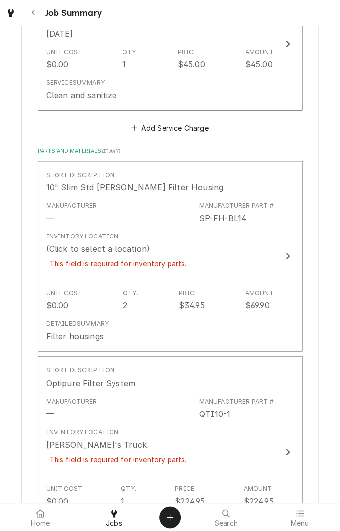
click at [141, 245] on div "(Click to select a location)" at bounding box center [98, 249] width 104 height 12
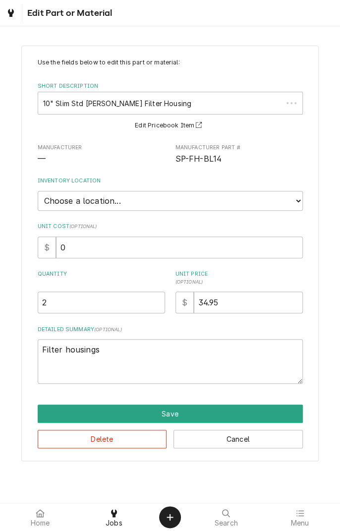
type textarea "x"
click at [136, 203] on select "Choose a location... Gino's Truck Jason's Truck Skips Service Warehouse" at bounding box center [170, 201] width 265 height 20
select select "172"
click at [38, 191] on select "Choose a location... Gino's Truck Jason's Truck Skips Service Warehouse" at bounding box center [170, 201] width 265 height 20
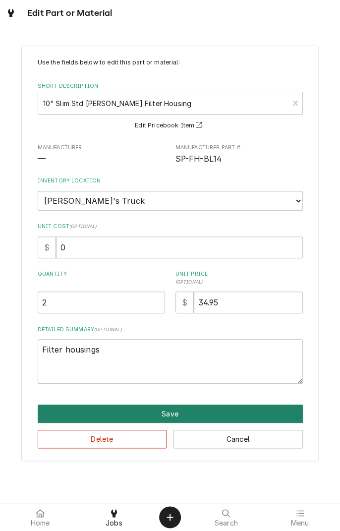
click at [267, 415] on button "Save" at bounding box center [170, 414] width 265 height 18
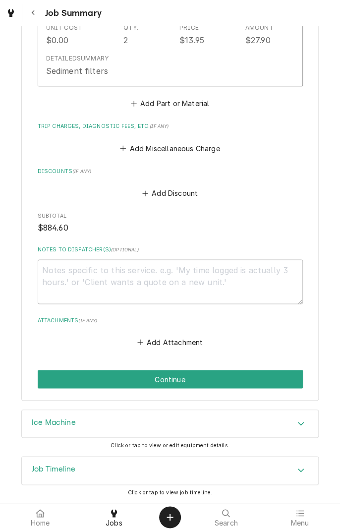
click at [251, 380] on button "Continue" at bounding box center [170, 379] width 265 height 18
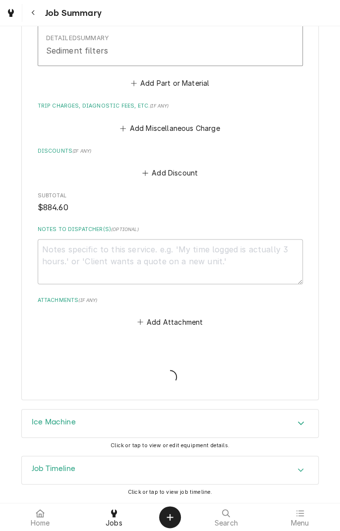
scroll to position [1517, 0]
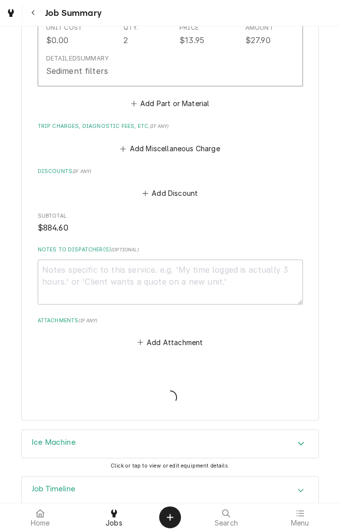
type textarea "x"
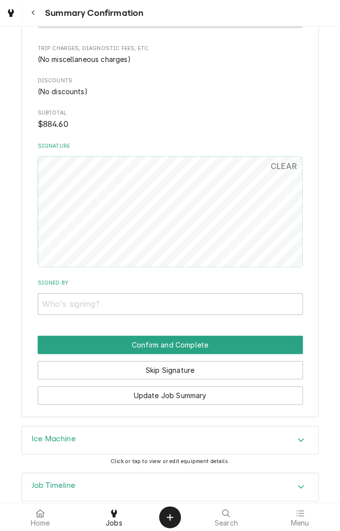
scroll to position [1275, 0]
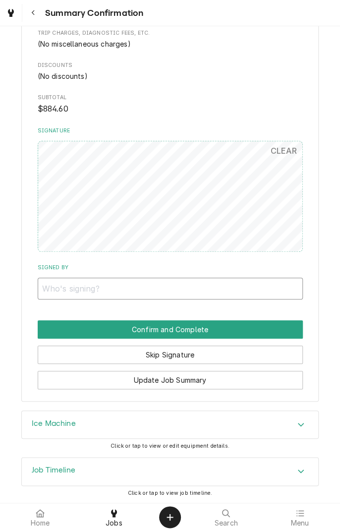
click at [191, 285] on input "Signed By" at bounding box center [170, 289] width 265 height 22
type input "[PERSON_NAME]"
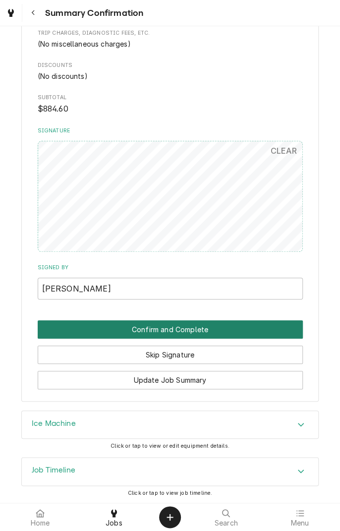
click at [262, 328] on button "Confirm and Complete" at bounding box center [170, 330] width 265 height 18
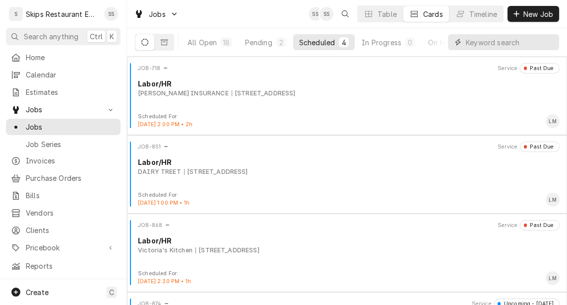
click at [340, 35] on input "Dynamic Content Wrapper" at bounding box center [510, 42] width 88 height 16
click at [340, 18] on span "New Job" at bounding box center [538, 14] width 34 height 10
